Goal: Task Accomplishment & Management: Use online tool/utility

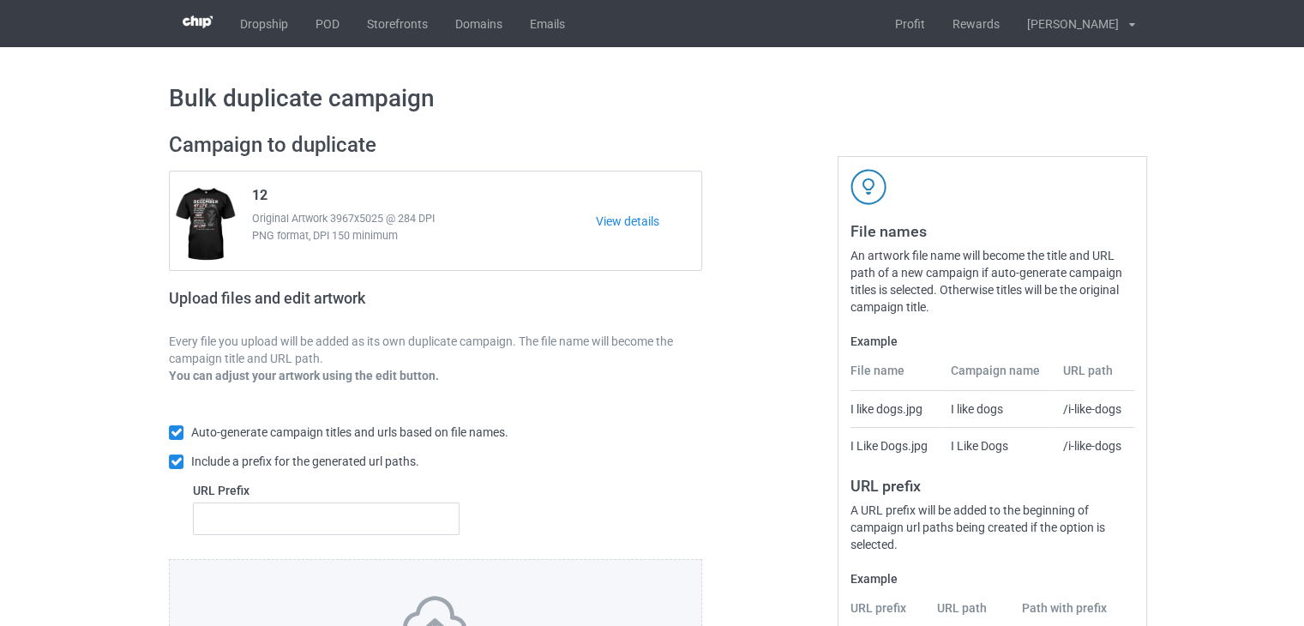
scroll to position [207, 0]
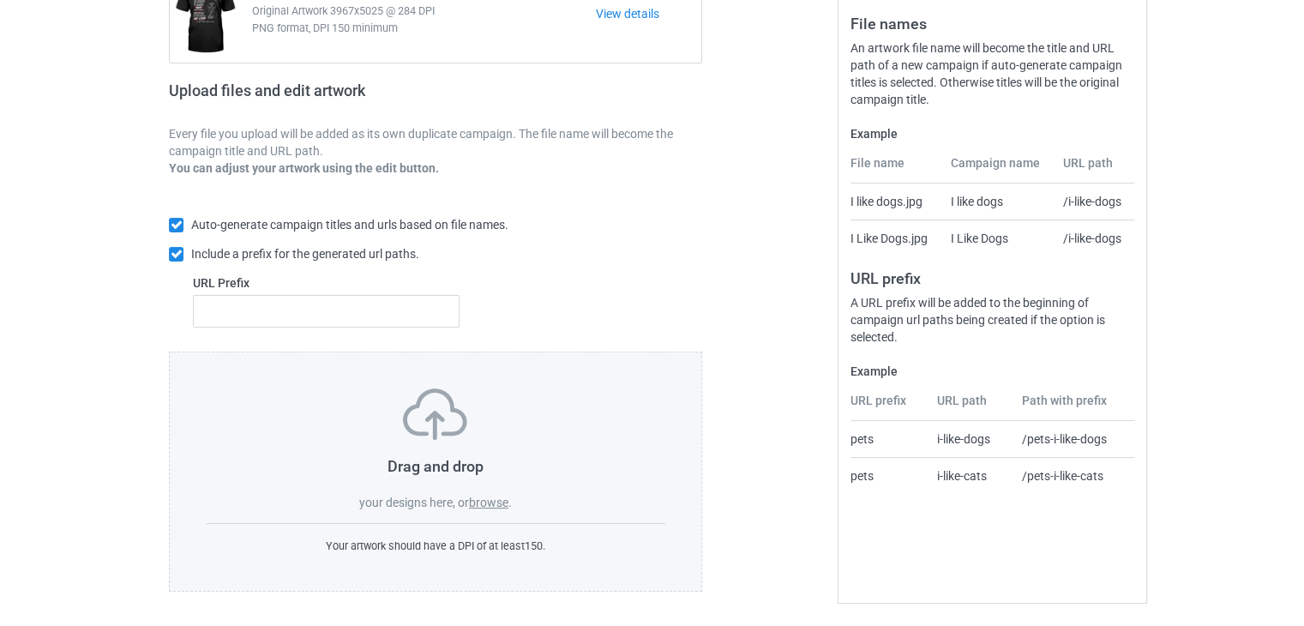
click at [492, 499] on label "browse" at bounding box center [488, 502] width 39 height 14
click at [0, 0] on input "browse" at bounding box center [0, 0] width 0 height 0
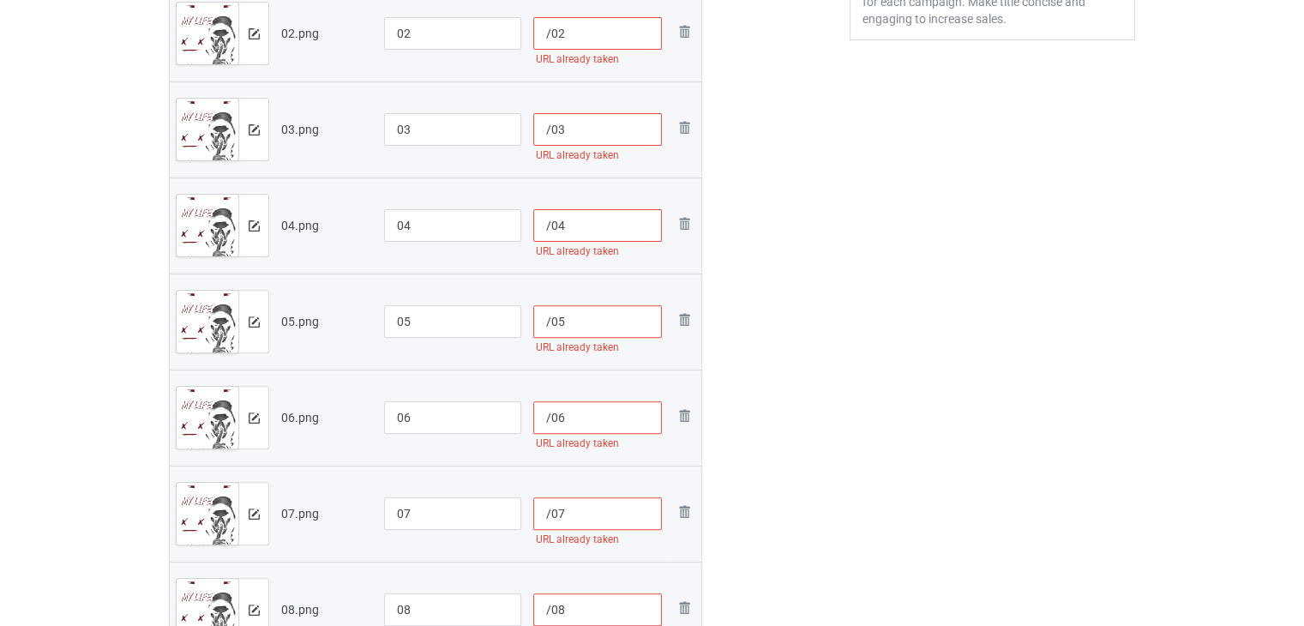
scroll to position [293, 0]
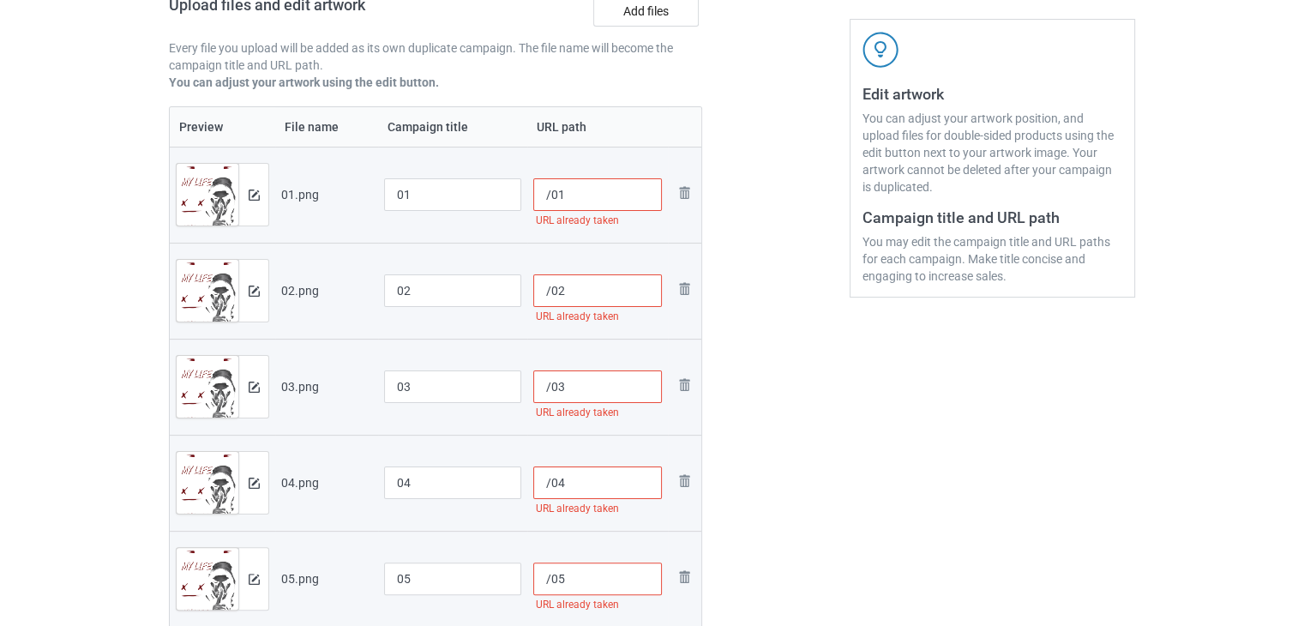
click at [549, 201] on input "/01" at bounding box center [597, 194] width 129 height 33
paste input "sku08-36"
type input "/sku08-3601"
click at [551, 287] on input "/02" at bounding box center [597, 290] width 129 height 33
paste input "sku08-36"
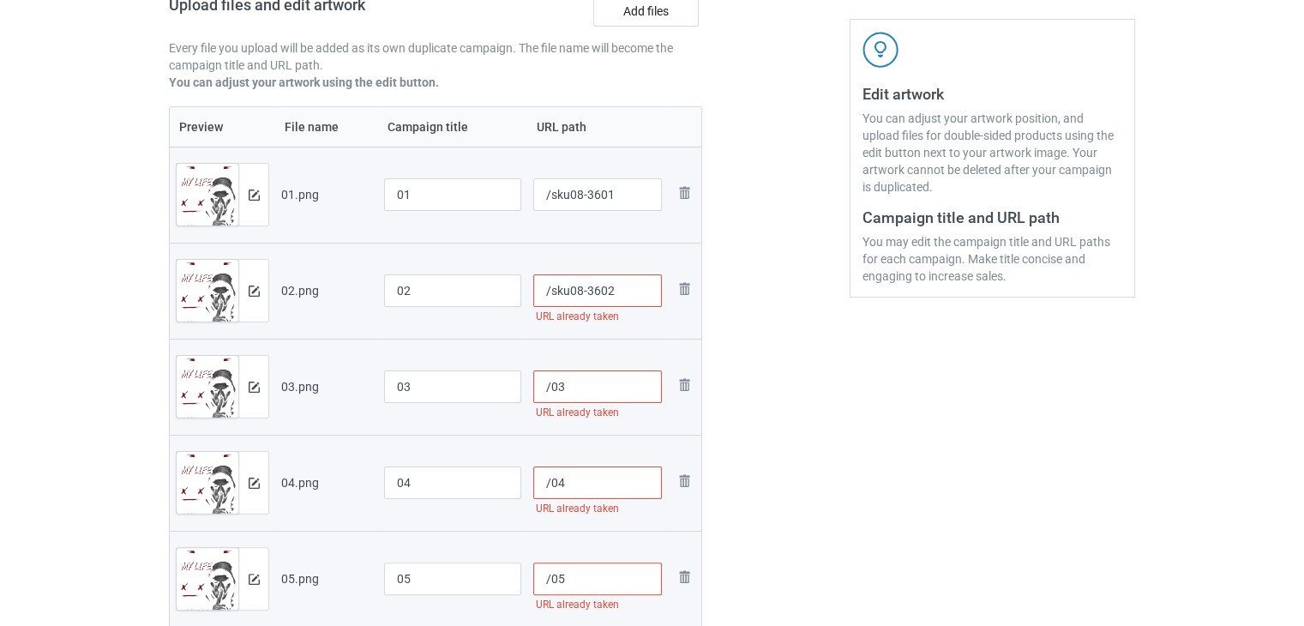
type input "/sku08-3602"
click at [549, 381] on input "/03" at bounding box center [597, 386] width 129 height 33
paste input "sku08-36"
type input "/sku08-3603"
click at [548, 488] on input "/04" at bounding box center [597, 482] width 129 height 33
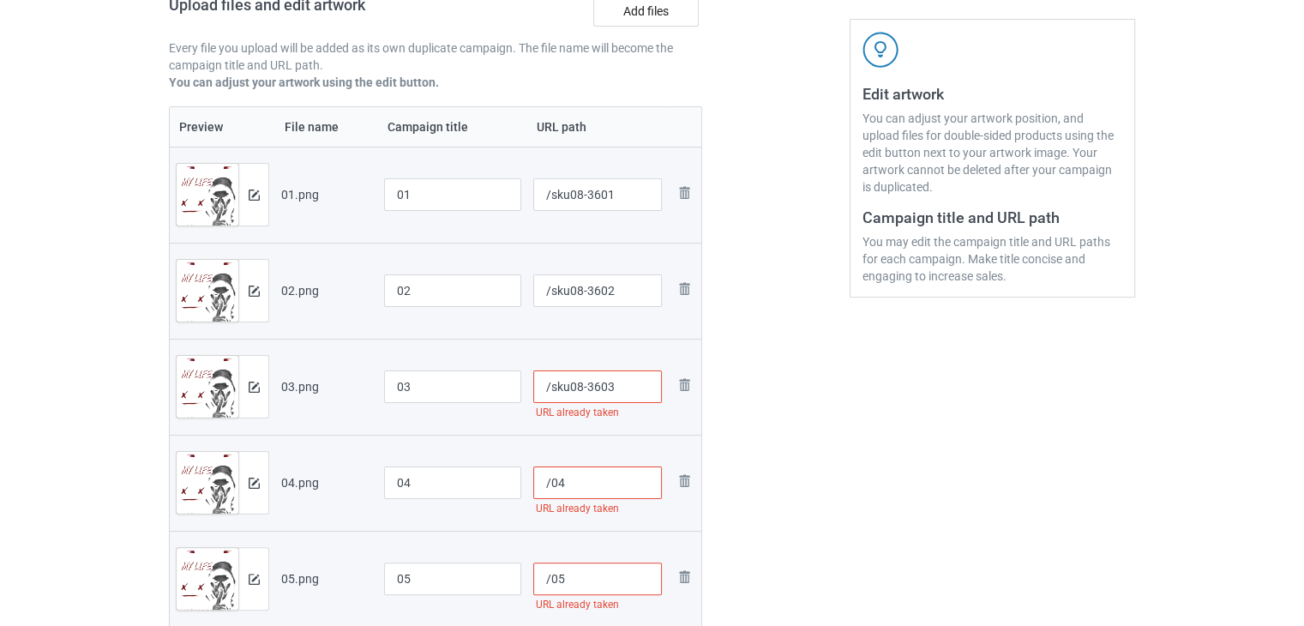
paste input "sku08-36"
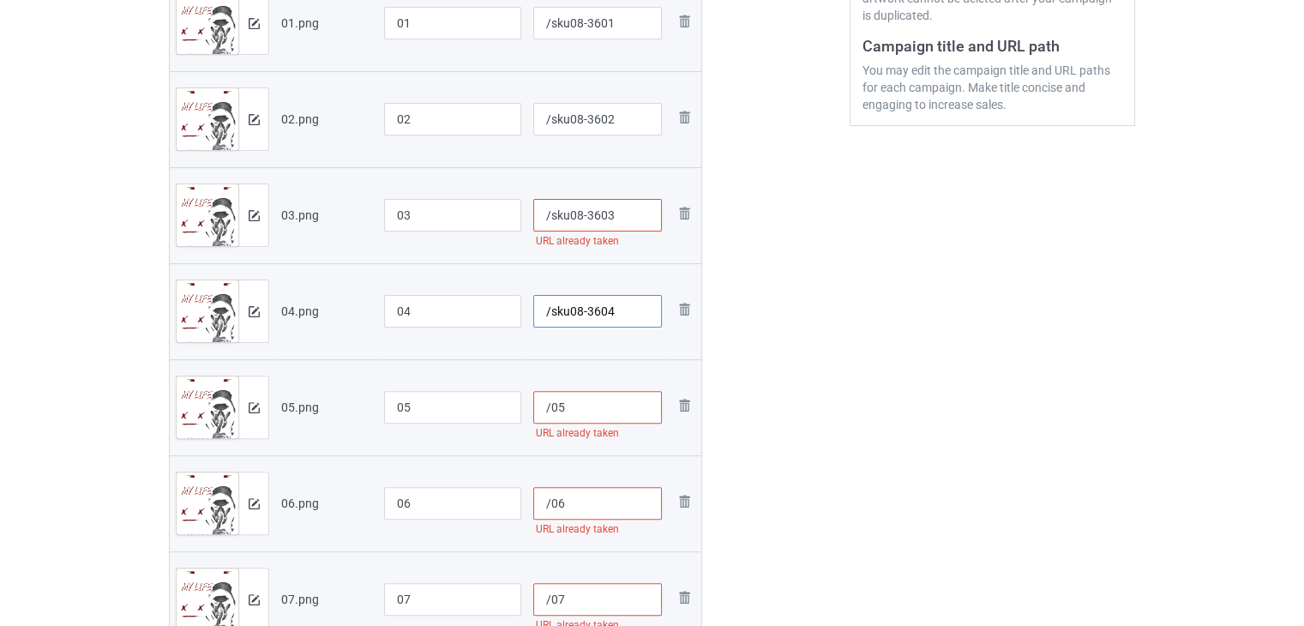
type input "/sku08-3604"
click at [552, 408] on input "/05" at bounding box center [597, 407] width 129 height 33
paste input "sku08-36"
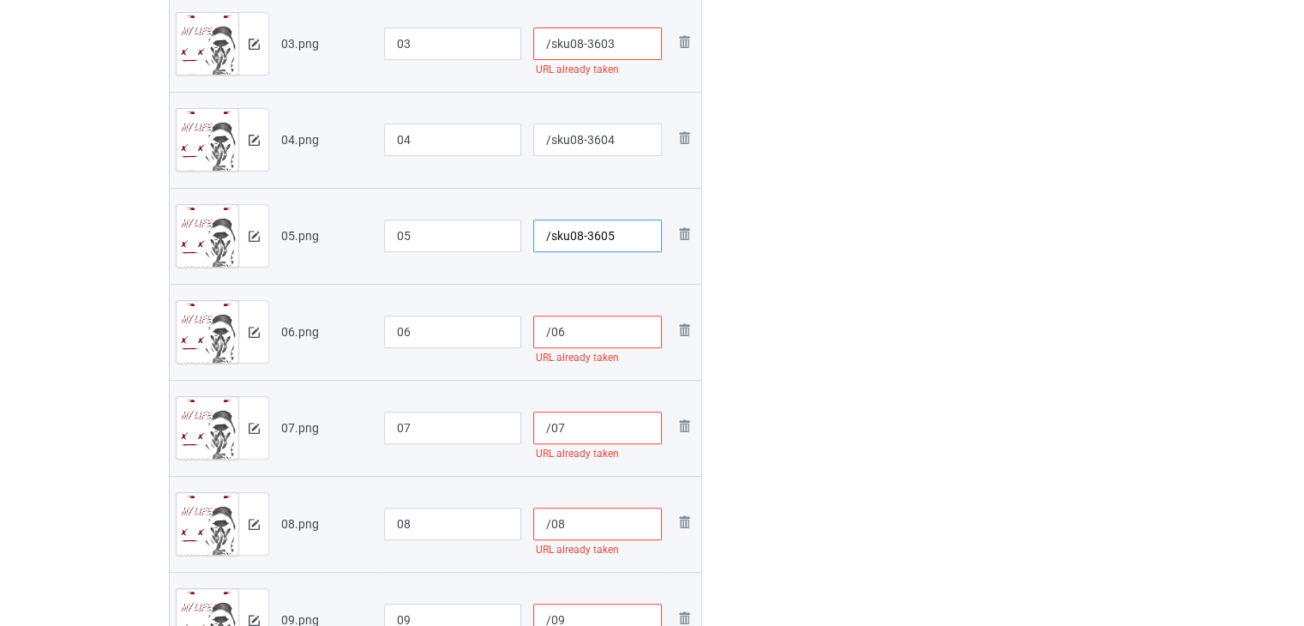
type input "/sku08-3605"
click at [551, 334] on input "/06" at bounding box center [597, 331] width 129 height 33
paste input "sku08-36"
type input "/sku08-3606"
click at [550, 429] on input "/07" at bounding box center [597, 427] width 129 height 33
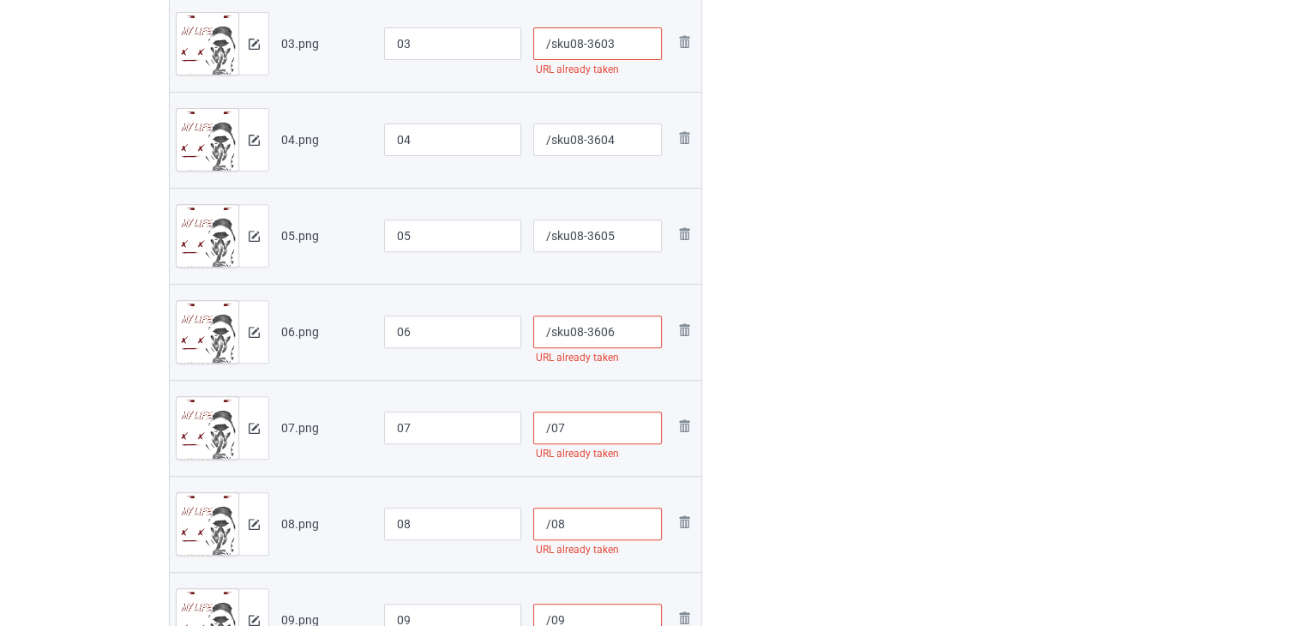
paste input "sku08-36"
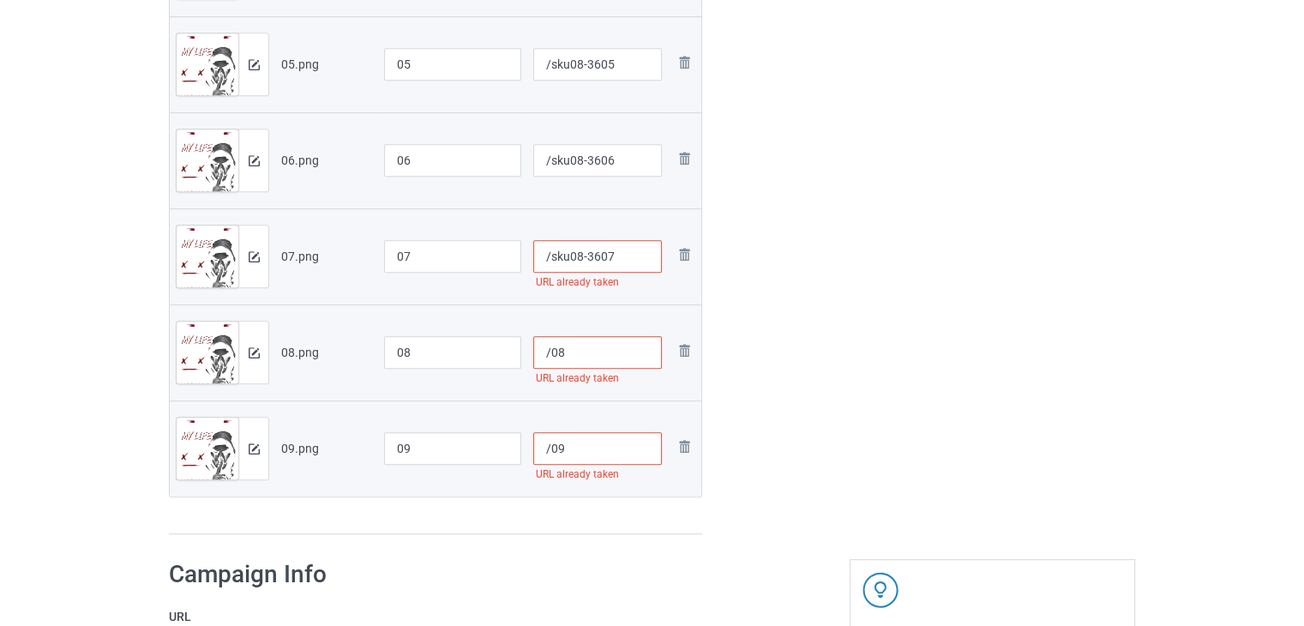
type input "/sku08-3607"
click at [548, 353] on input "/08" at bounding box center [597, 352] width 129 height 33
paste input "sku08-36"
type input "/sku08-3608"
click at [549, 448] on input "/09" at bounding box center [597, 448] width 129 height 33
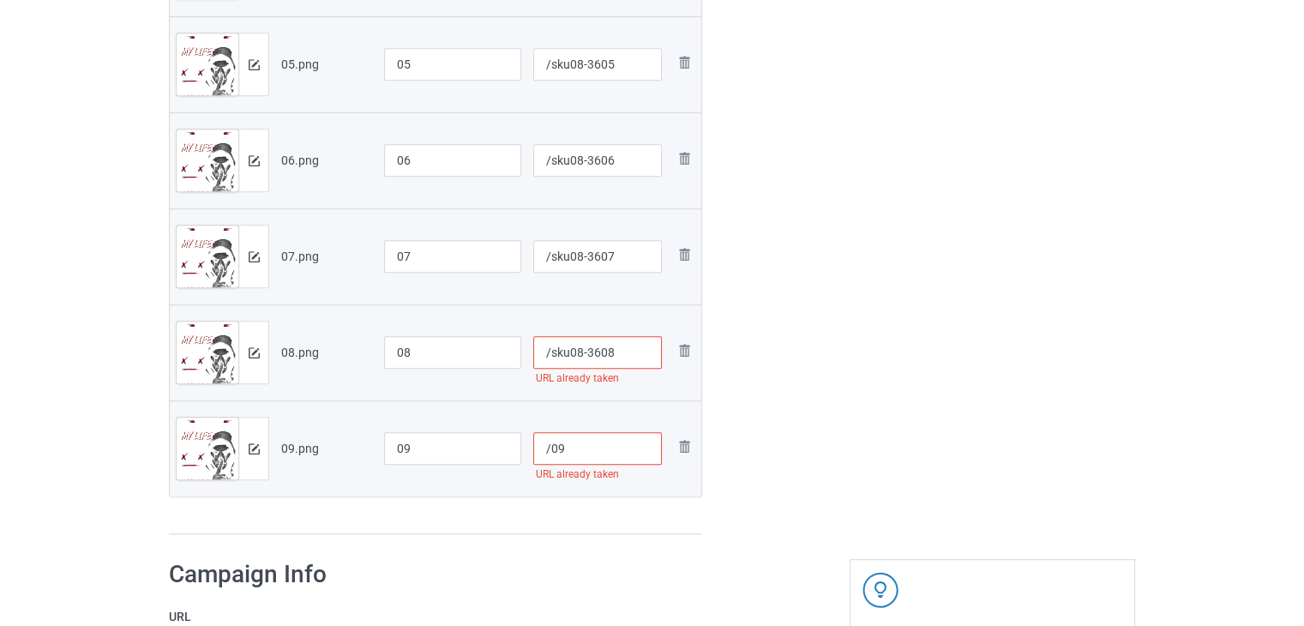
paste input "sku08-36"
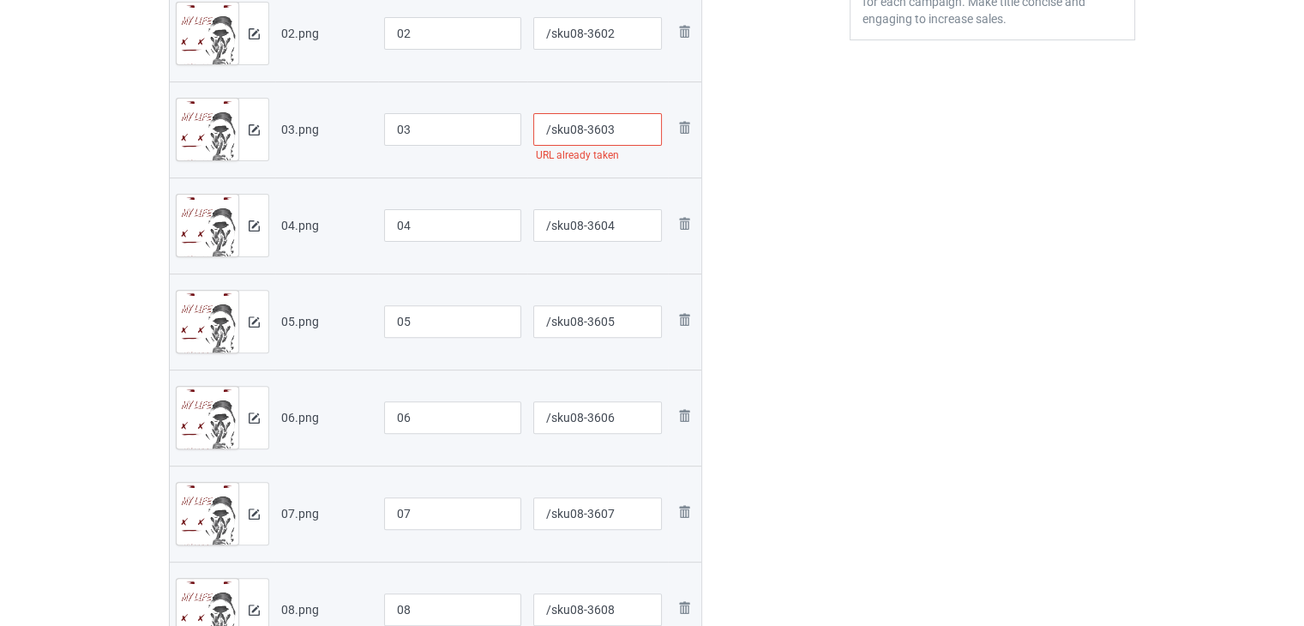
scroll to position [465, 0]
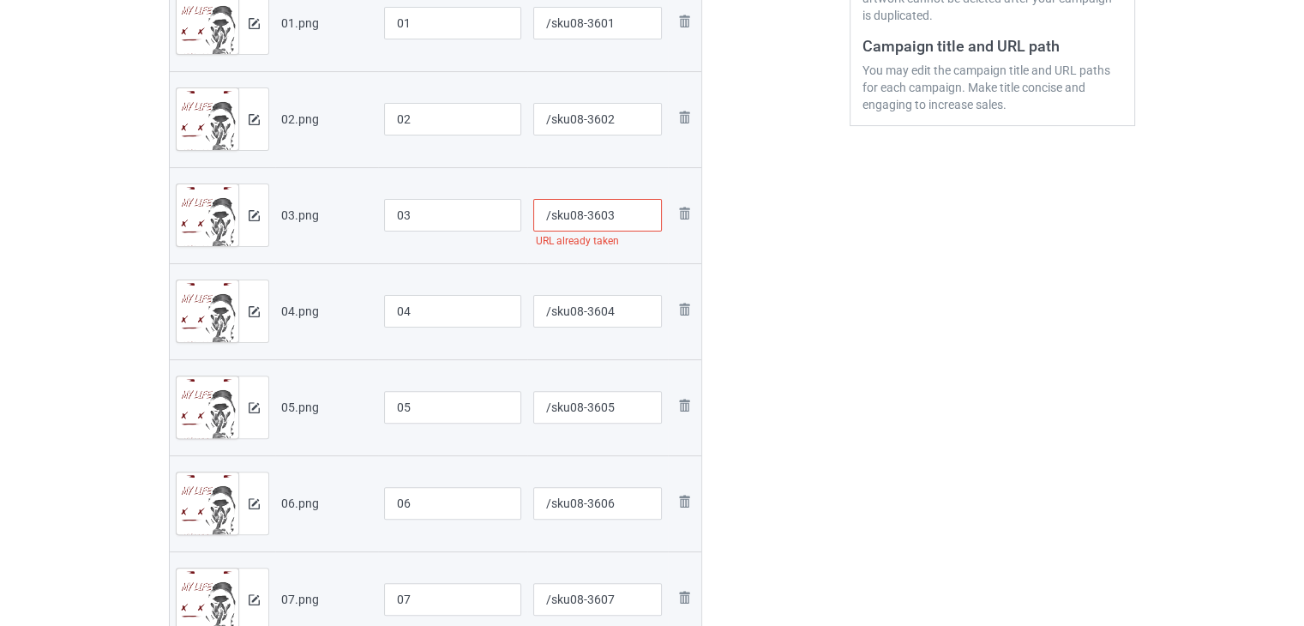
type input "/sku08-3609"
click at [565, 221] on input "/sku08-3603" at bounding box center [597, 215] width 129 height 33
click at [613, 220] on input "/sku08-3603" at bounding box center [597, 215] width 129 height 33
click at [601, 215] on input "/sku08-3603" at bounding box center [597, 215] width 129 height 33
click at [619, 219] on input "/sku08-3603" at bounding box center [597, 215] width 129 height 33
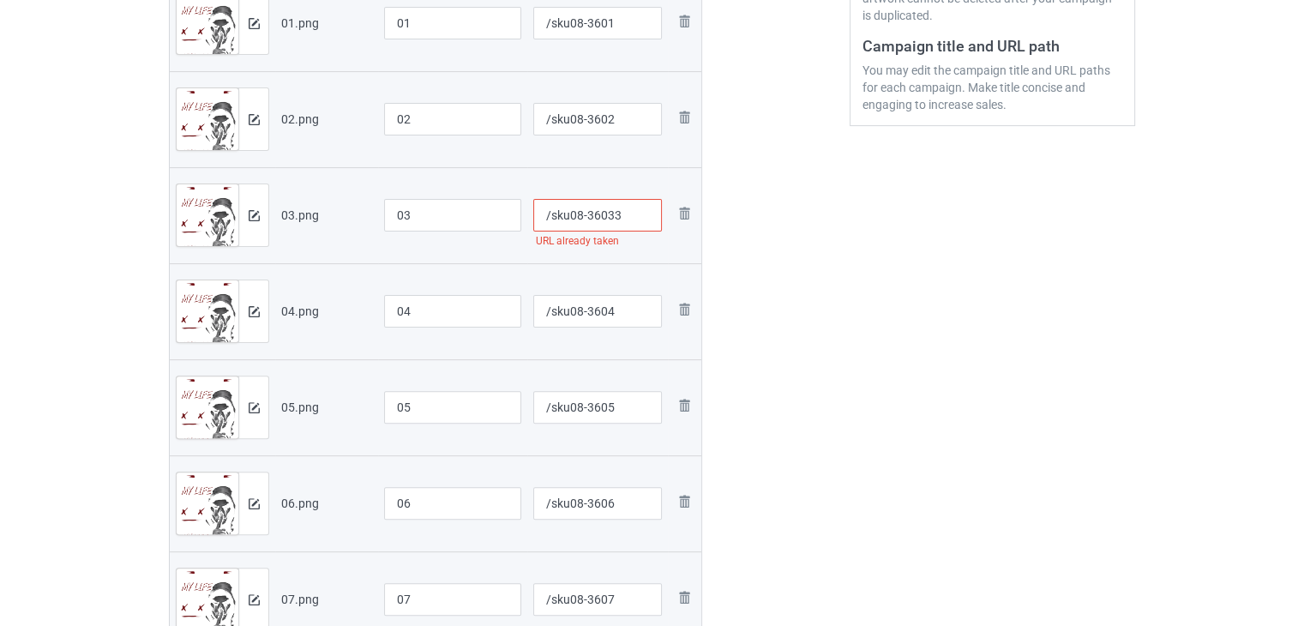
type input "/sku08-36033"
click at [857, 317] on div "Edit artwork You can adjust your artwork position, and upload files for double-…" at bounding box center [991, 272] width 309 height 1234
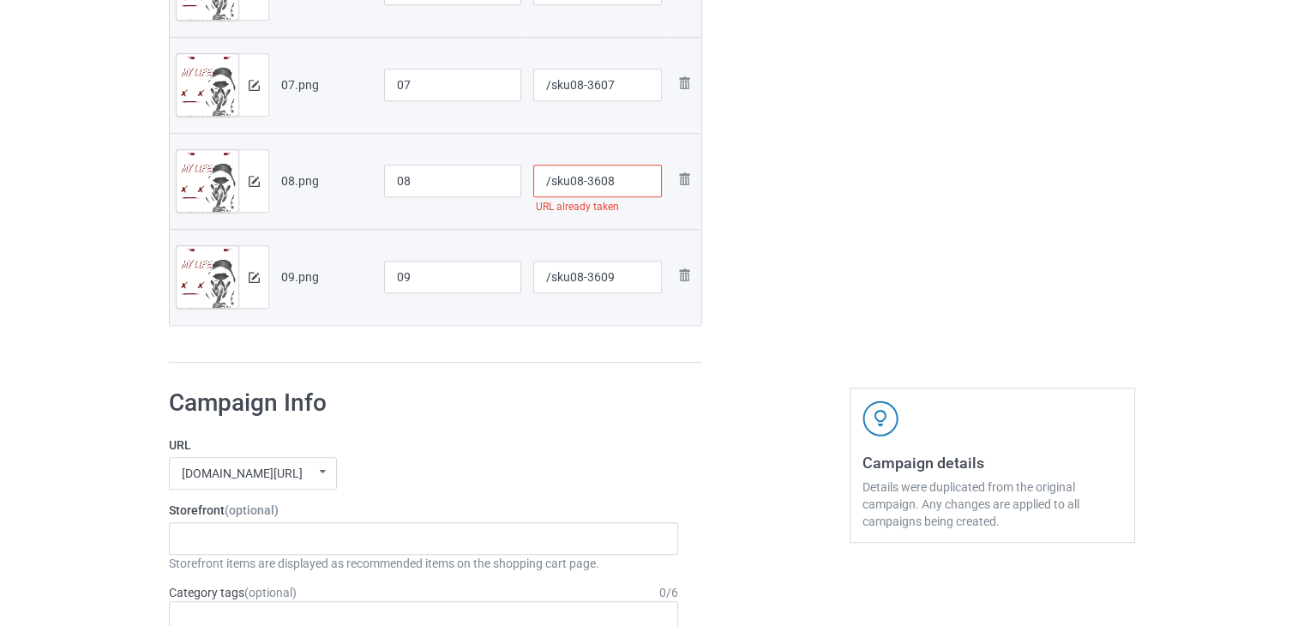
click at [614, 187] on input "/sku08-3608" at bounding box center [597, 181] width 129 height 33
type input "/sku08-36088"
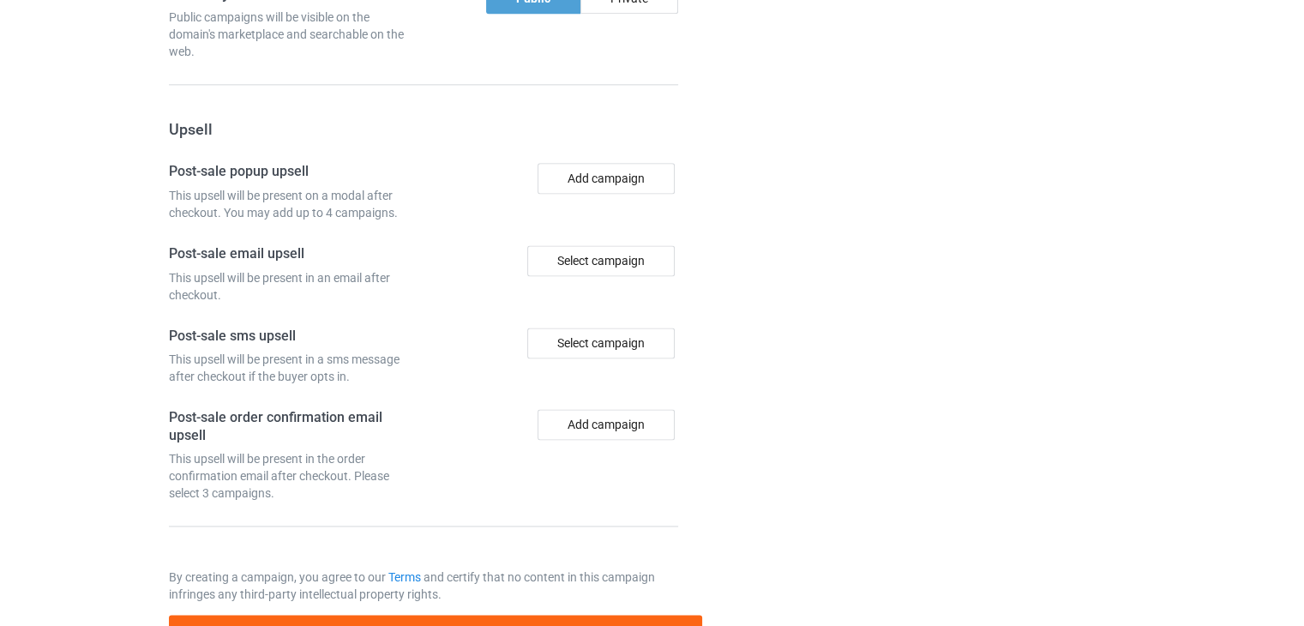
scroll to position [2321, 0]
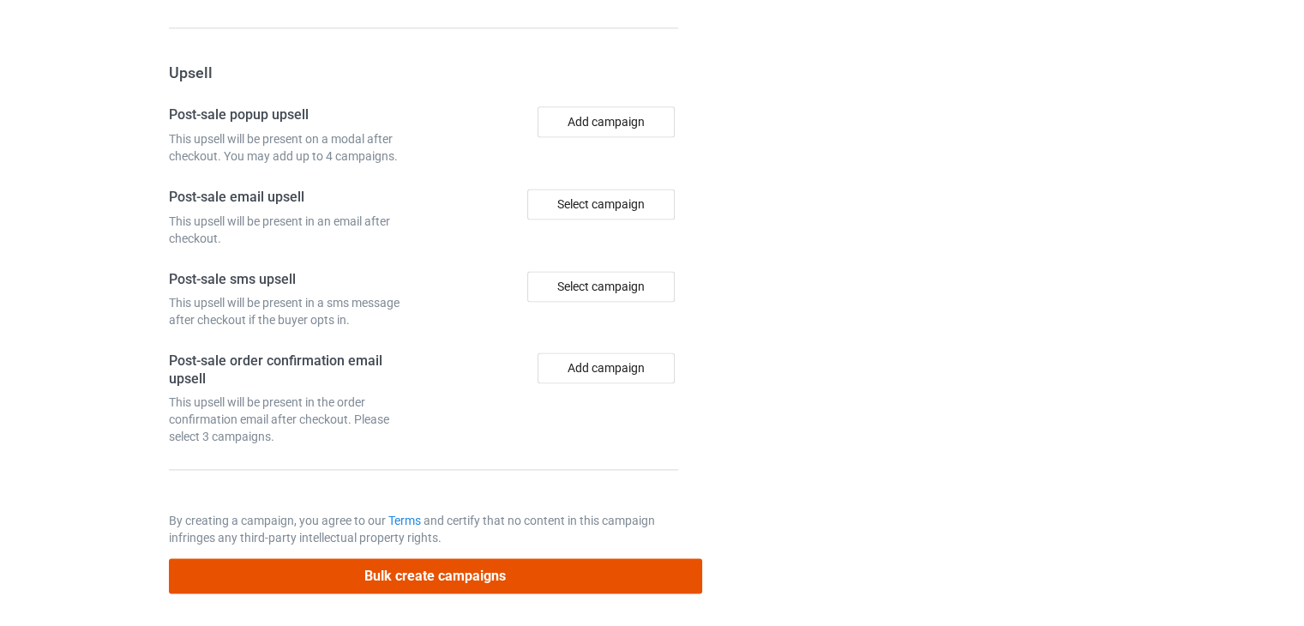
click at [569, 577] on button "Bulk create campaigns" at bounding box center [435, 575] width 533 height 35
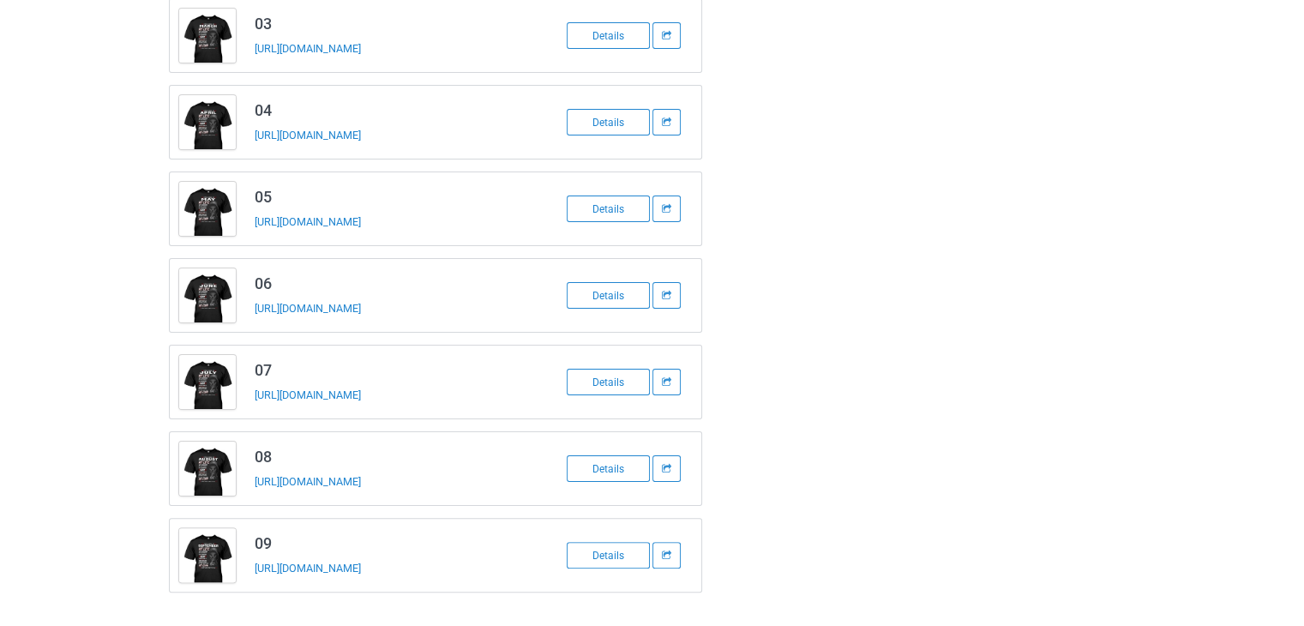
scroll to position [0, 0]
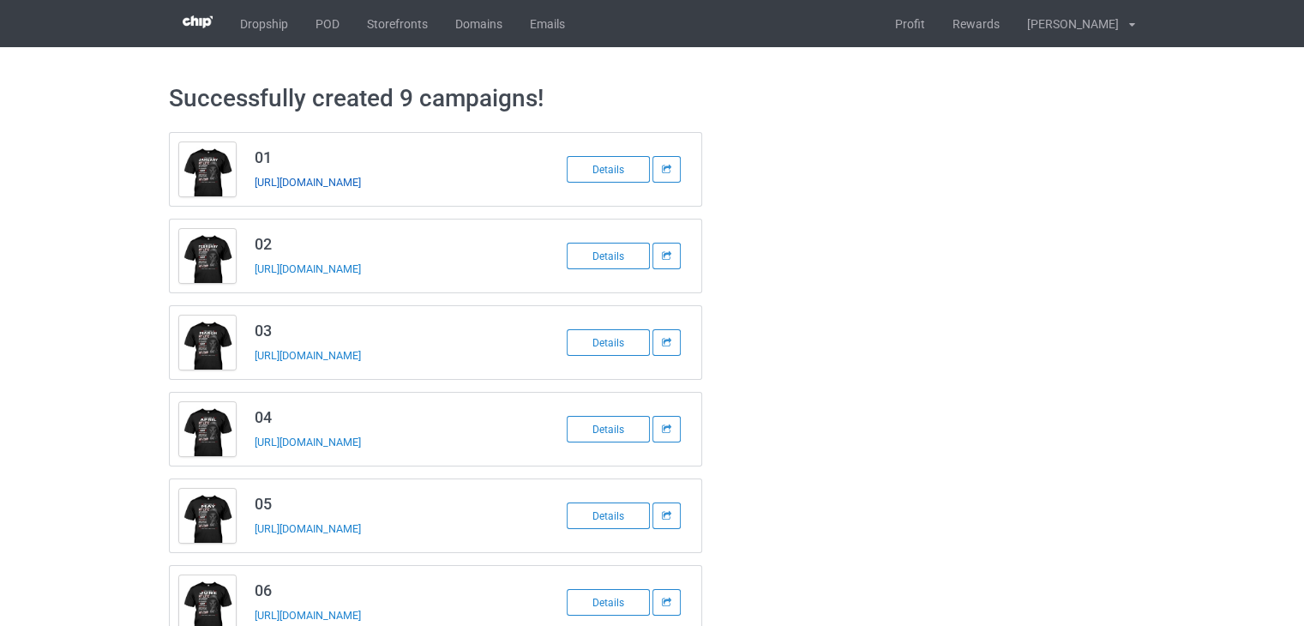
click at [361, 183] on link "[URL][DOMAIN_NAME]" at bounding box center [308, 182] width 106 height 13
